Goal: Navigation & Orientation: Understand site structure

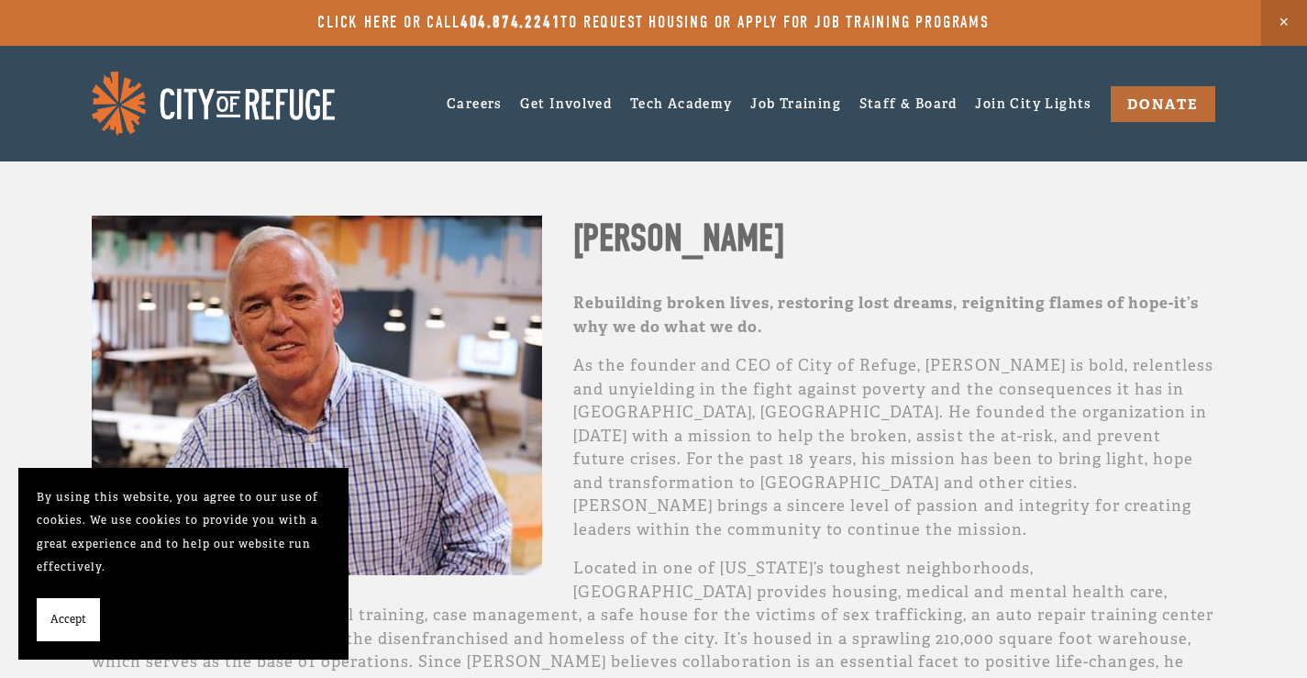
click at [175, 98] on img at bounding box center [213, 103] width 243 height 63
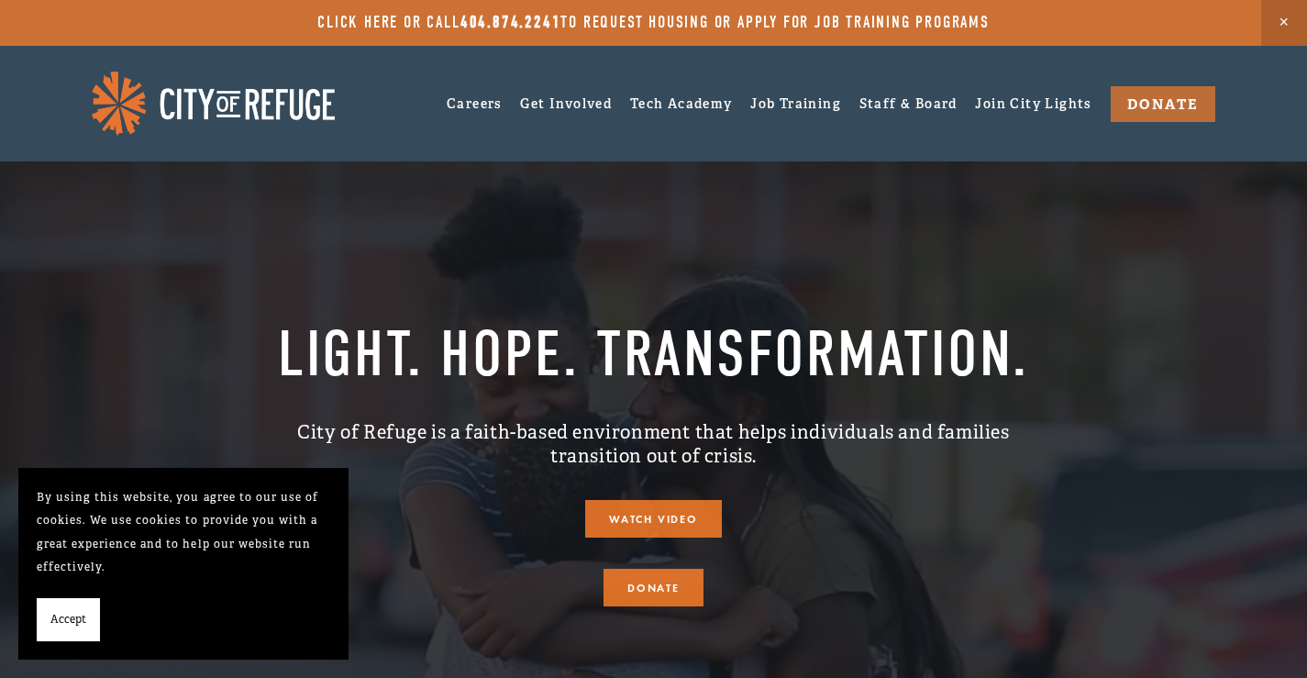
click at [60, 624] on span "Accept" at bounding box center [68, 620] width 36 height 24
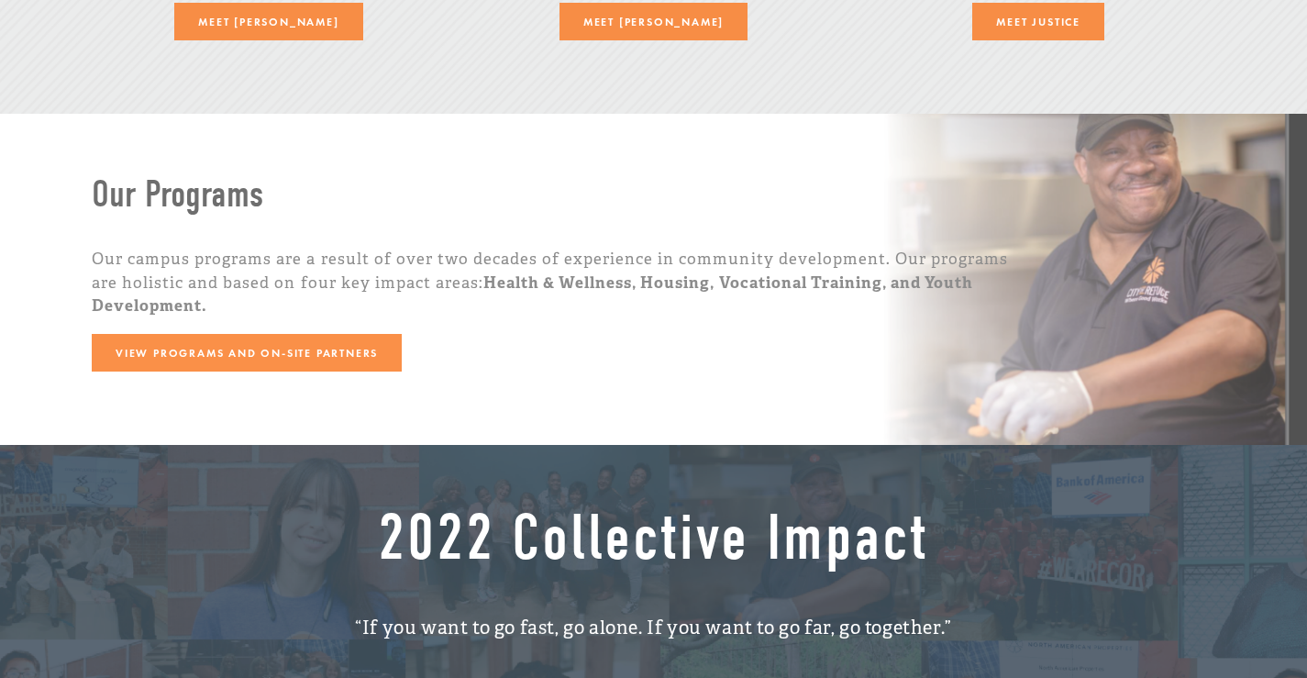
scroll to position [2659, 0]
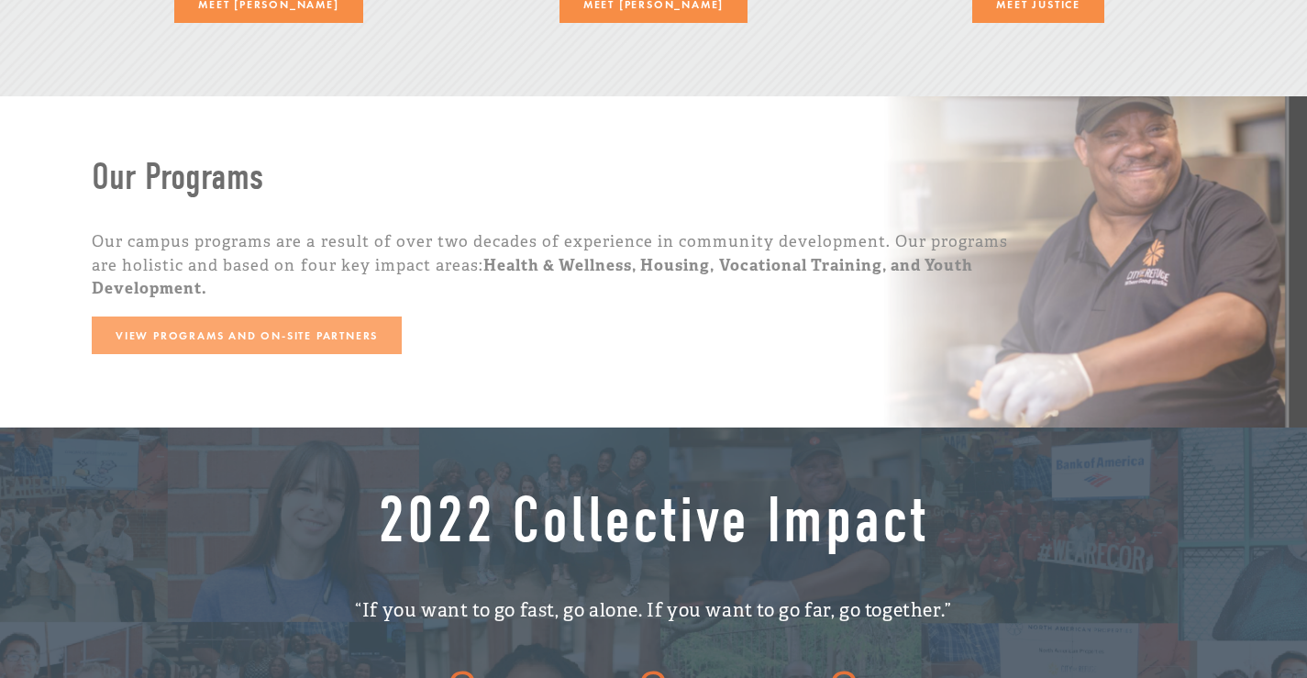
click at [317, 317] on link "View Programs and On-Site Partners" at bounding box center [247, 335] width 310 height 38
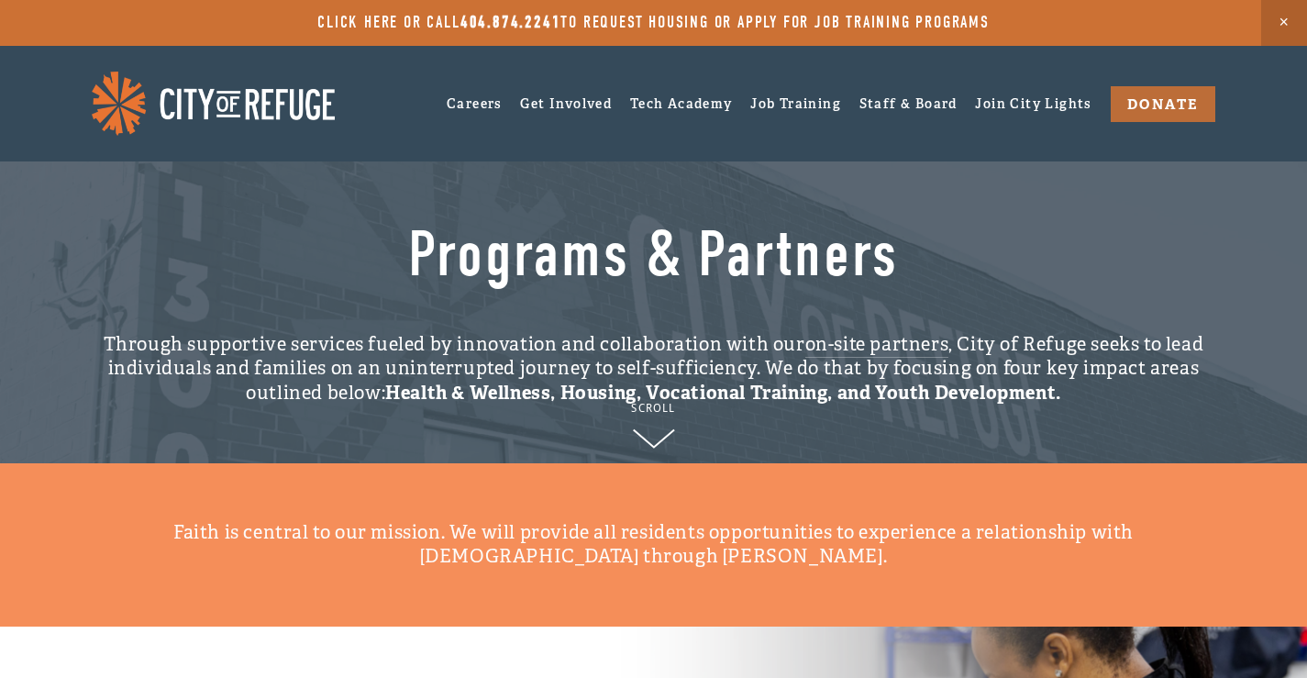
click at [301, 113] on img at bounding box center [213, 103] width 243 height 63
click at [872, 94] on link "Staff & Board" at bounding box center [908, 103] width 98 height 28
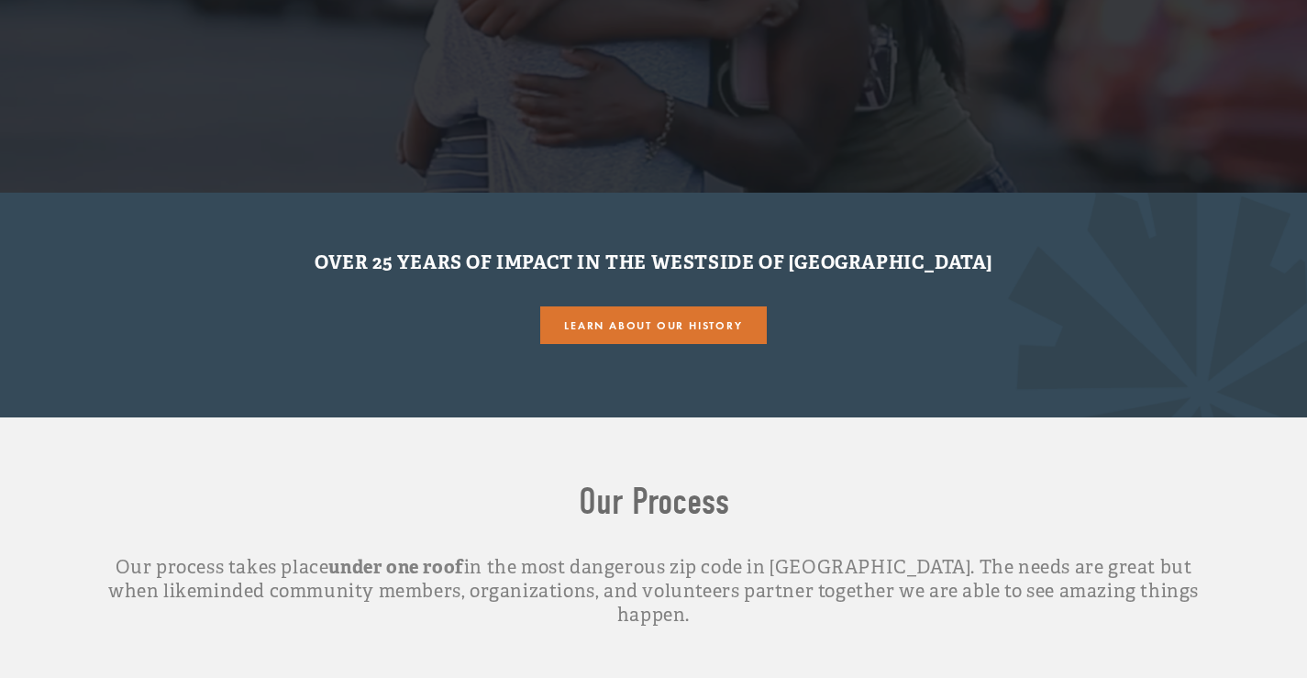
scroll to position [642, 0]
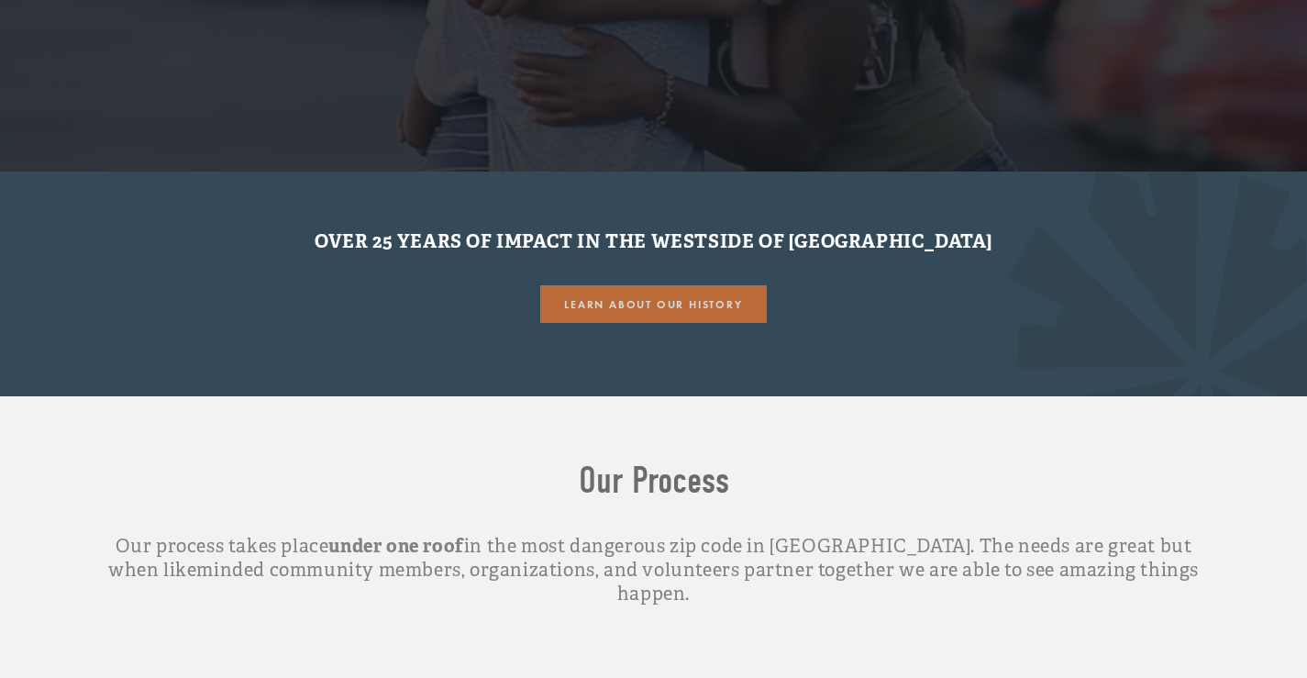
click at [594, 312] on link "Learn About our History" at bounding box center [653, 304] width 226 height 38
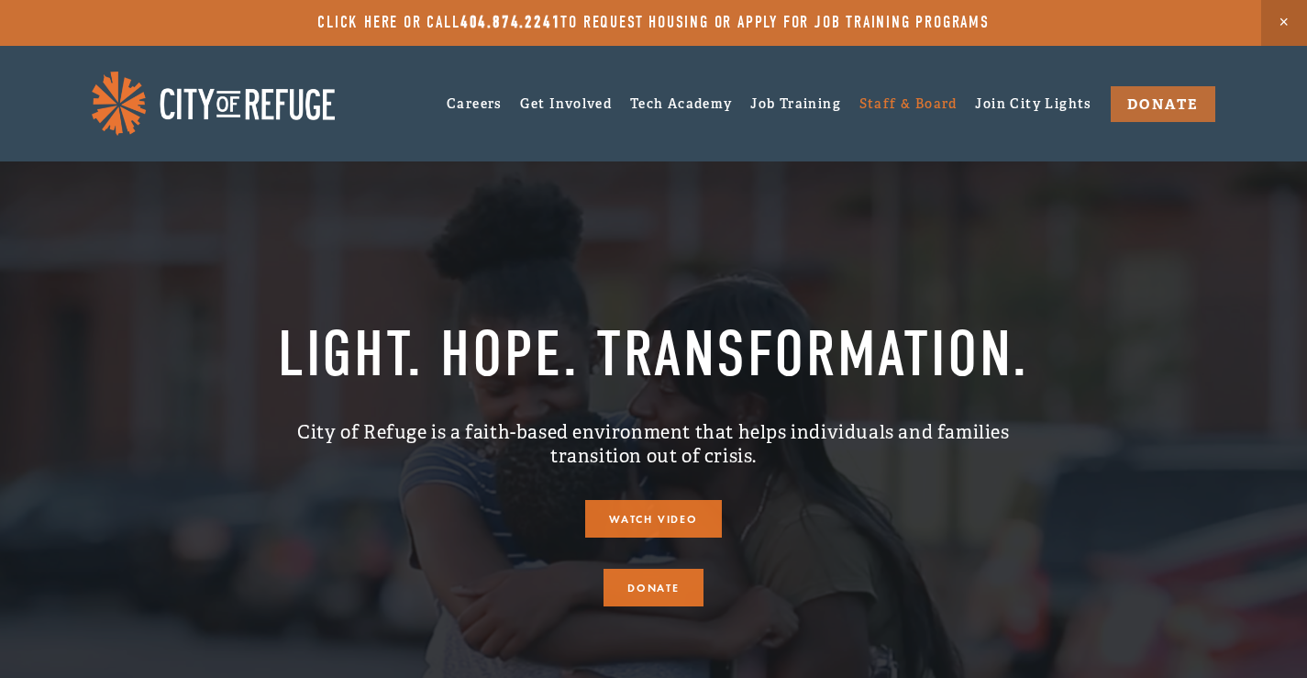
click at [859, 102] on link "Staff & Board" at bounding box center [908, 103] width 98 height 28
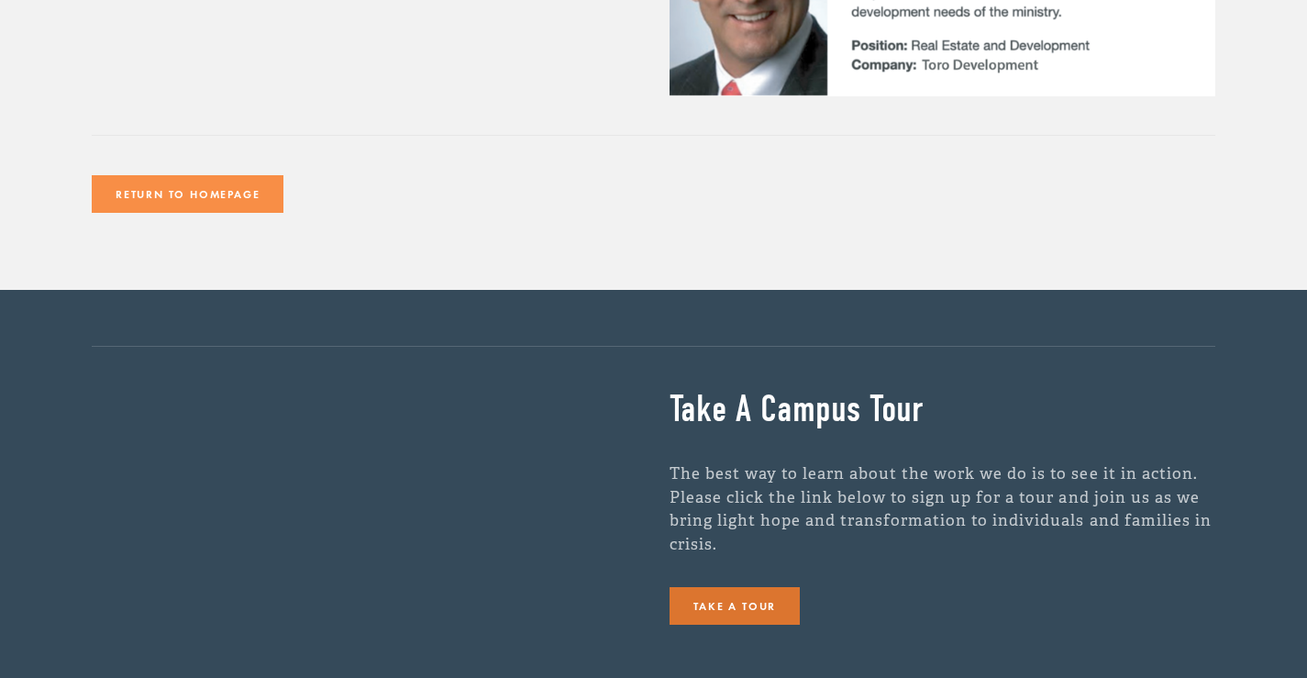
scroll to position [5043, 0]
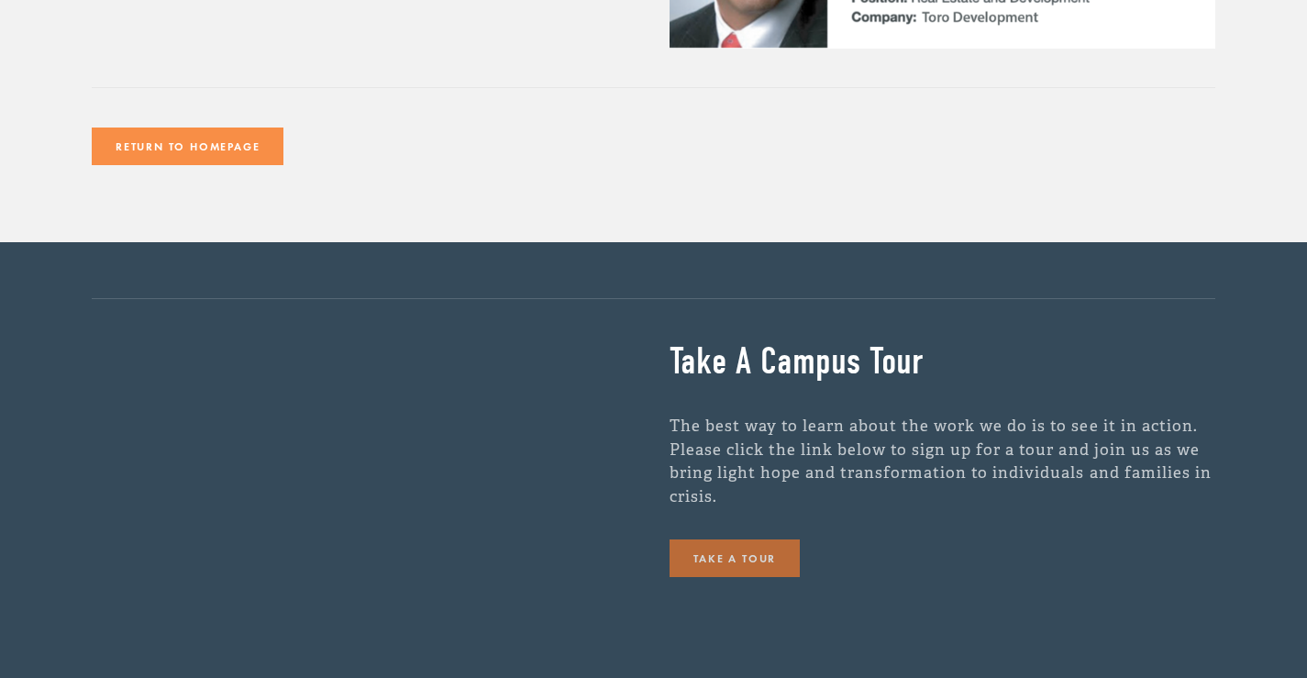
click at [789, 539] on link "Take a Tour" at bounding box center [734, 558] width 131 height 38
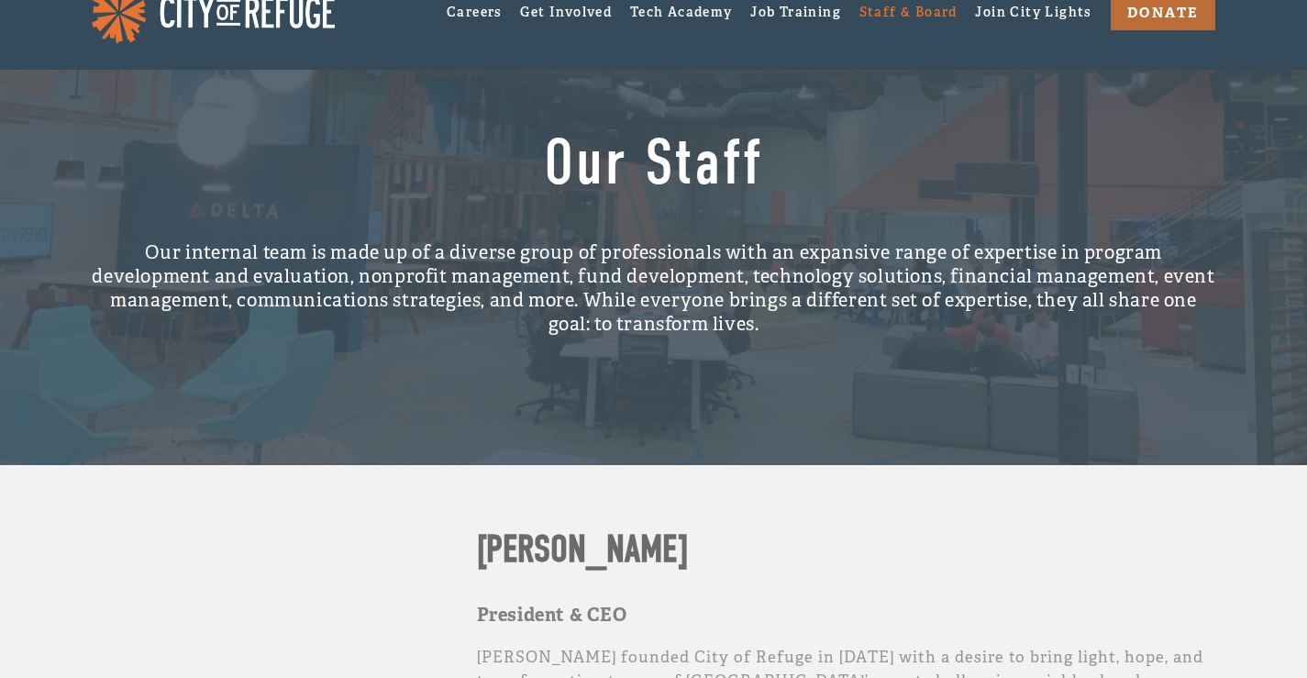
scroll to position [0, 0]
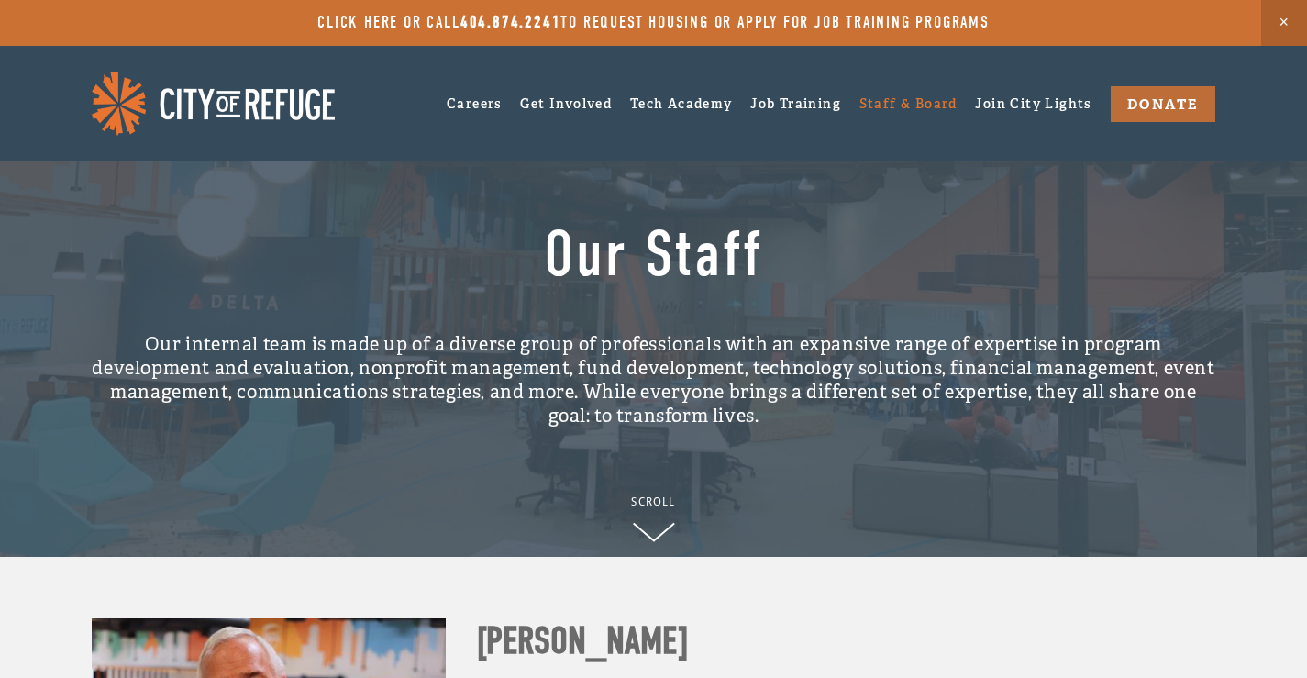
click at [250, 108] on img at bounding box center [213, 103] width 243 height 63
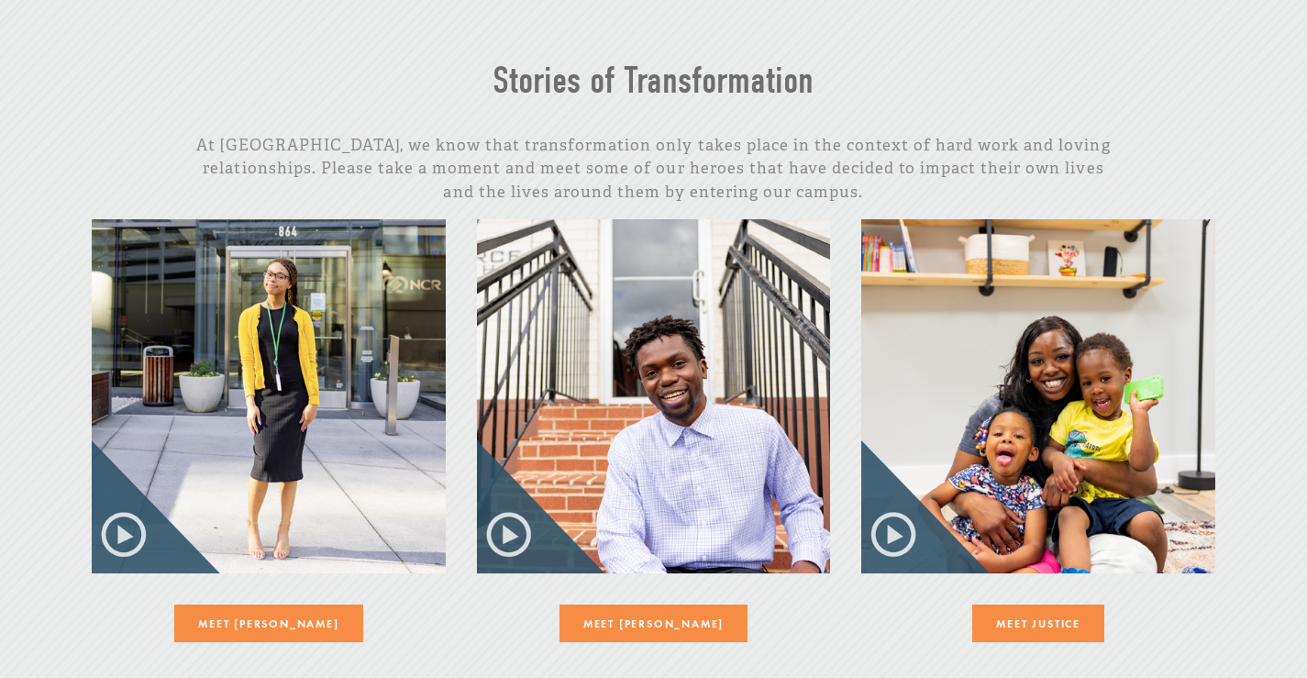
scroll to position [2017, 0]
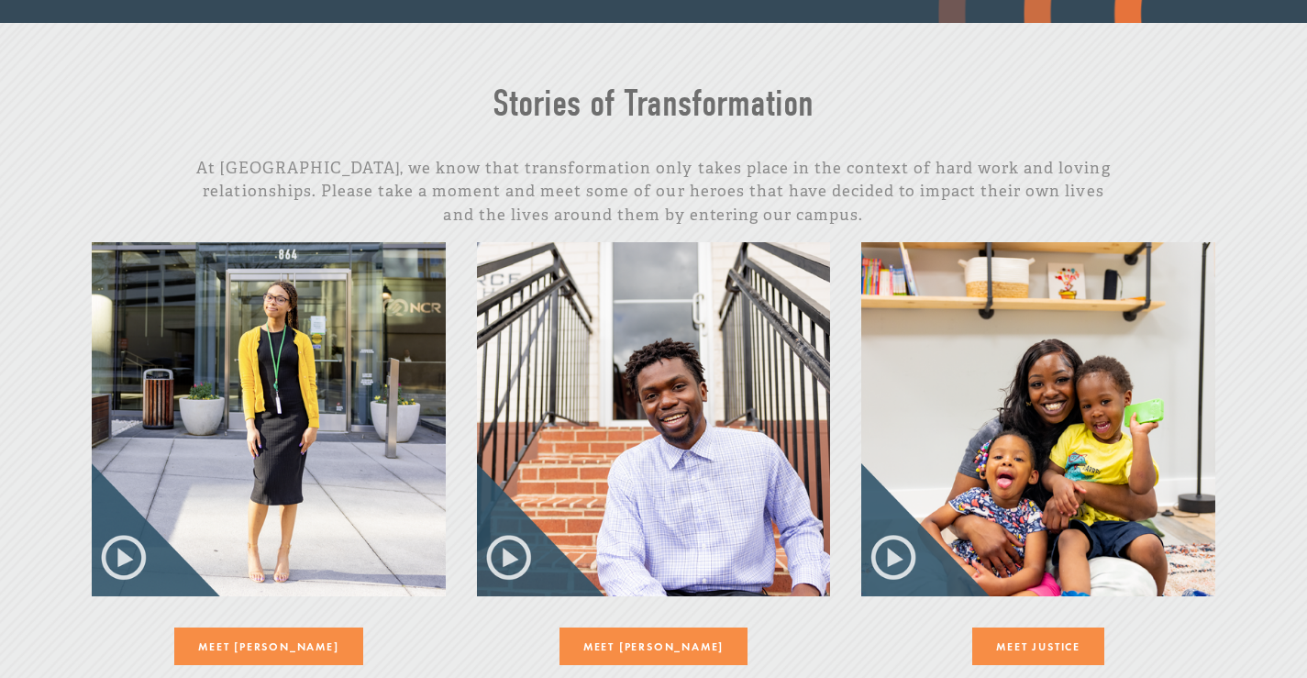
click at [508, 530] on img at bounding box center [654, 419] width 354 height 354
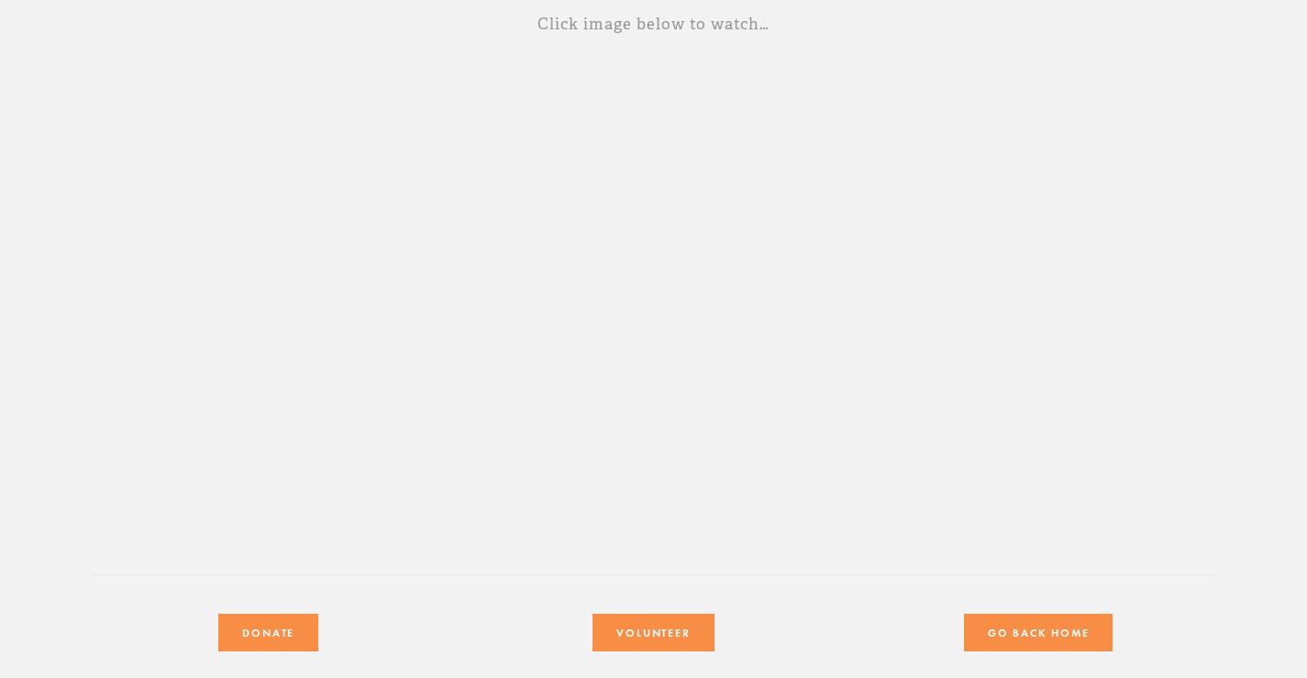
scroll to position [367, 0]
